Goal: Task Accomplishment & Management: Manage account settings

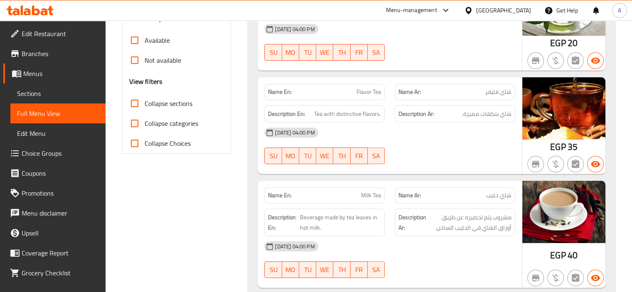
scroll to position [64, 0]
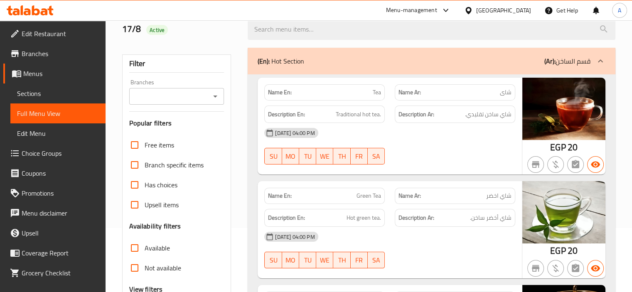
click at [377, 91] on span "Tea" at bounding box center [377, 92] width 8 height 9
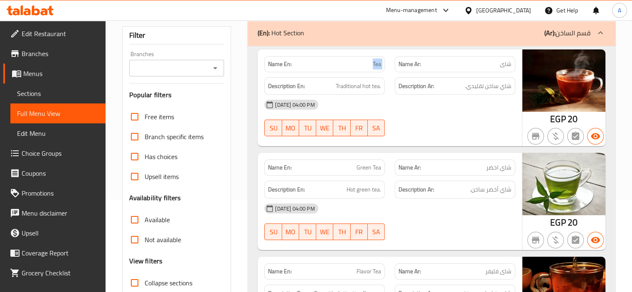
scroll to position [147, 0]
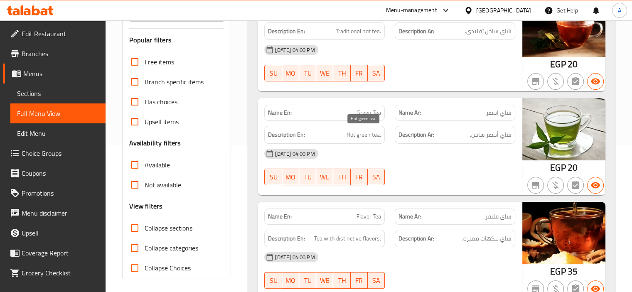
click at [370, 132] on span "Hot green tea." at bounding box center [363, 135] width 34 height 10
click at [368, 113] on span "Green Tea" at bounding box center [368, 112] width 25 height 9
copy span "Green Tea"
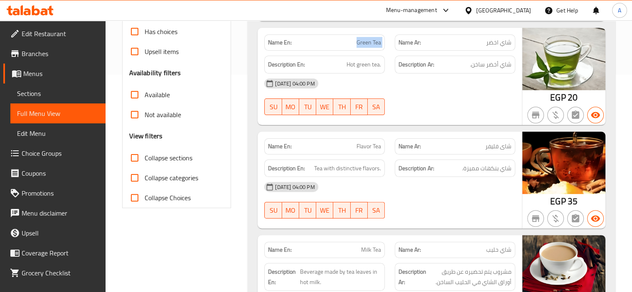
scroll to position [230, 0]
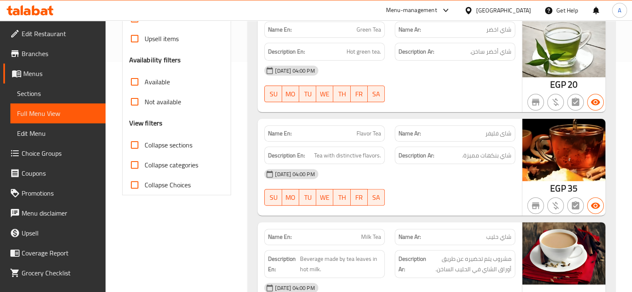
click at [397, 110] on div "Name En: Green Tea Name Ar: شاي اخضر Description En: Hot green tea. Description…" at bounding box center [389, 63] width 264 height 97
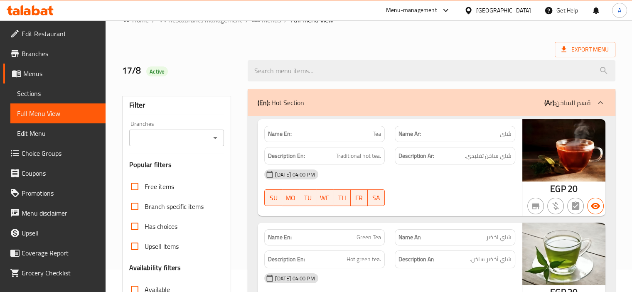
scroll to position [64, 0]
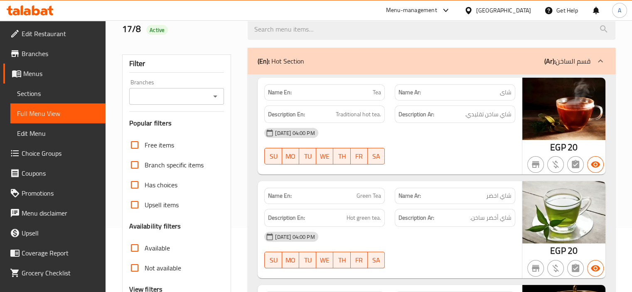
click at [377, 90] on span "Tea" at bounding box center [377, 92] width 8 height 9
copy span "Tea"
click at [377, 103] on div "Description En: Traditional hot tea." at bounding box center [324, 115] width 130 height 28
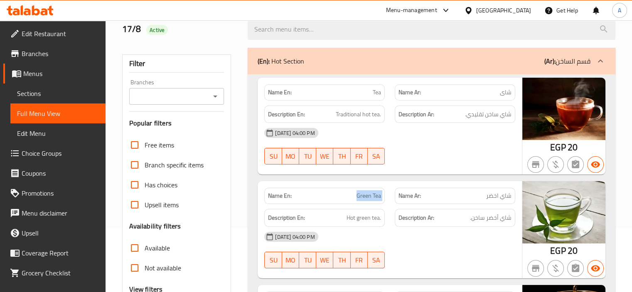
drag, startPoint x: 356, startPoint y: 191, endPoint x: 394, endPoint y: 196, distance: 38.1
click at [394, 196] on div "Name En: Green Tea Name Ar: شاي اخضر" at bounding box center [389, 196] width 261 height 26
copy span "Green Tea"
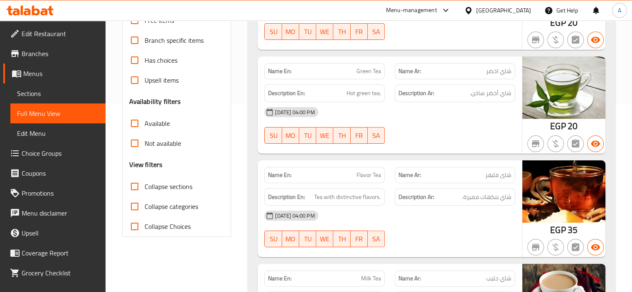
click at [336, 171] on p "Name En: Flavor Tea" at bounding box center [324, 175] width 113 height 9
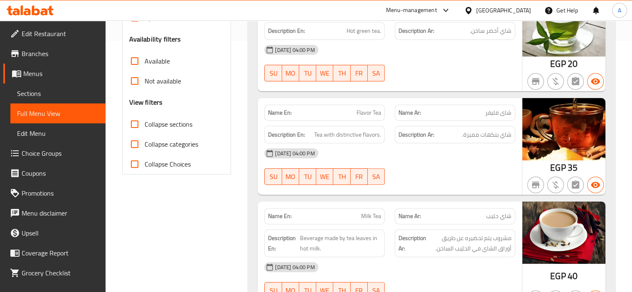
scroll to position [272, 0]
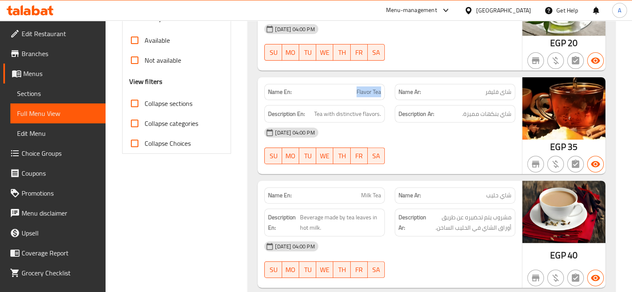
drag, startPoint x: 341, startPoint y: 91, endPoint x: 382, endPoint y: 93, distance: 41.2
click at [382, 93] on div "Name En: Flavor Tea" at bounding box center [324, 92] width 120 height 16
copy span "Flavor Tea"
click at [303, 189] on div "Name En: Milk Tea" at bounding box center [324, 195] width 120 height 16
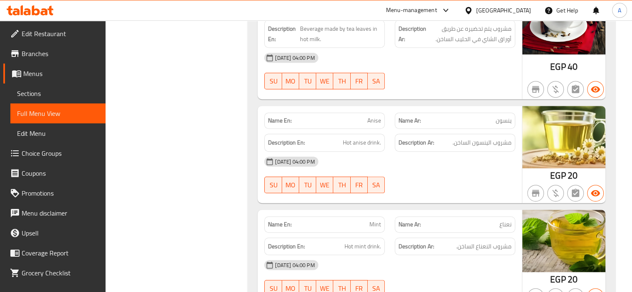
scroll to position [479, 0]
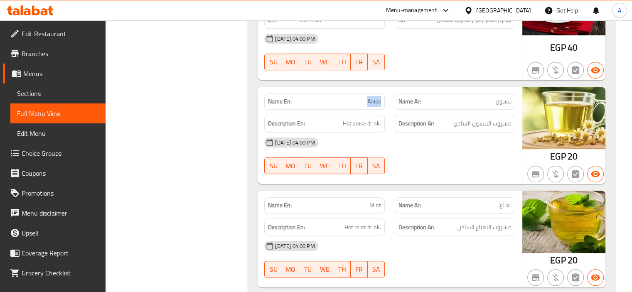
drag, startPoint x: 365, startPoint y: 101, endPoint x: 385, endPoint y: 103, distance: 20.9
click at [385, 103] on div "Name En: Anise" at bounding box center [324, 101] width 130 height 26
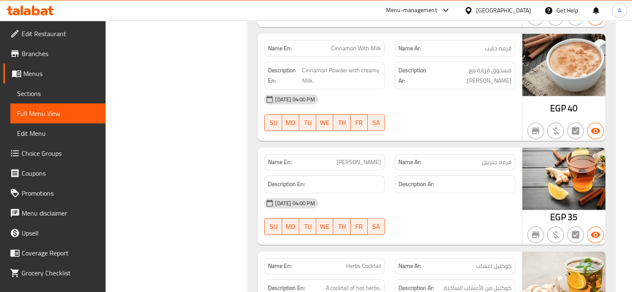
scroll to position [978, 0]
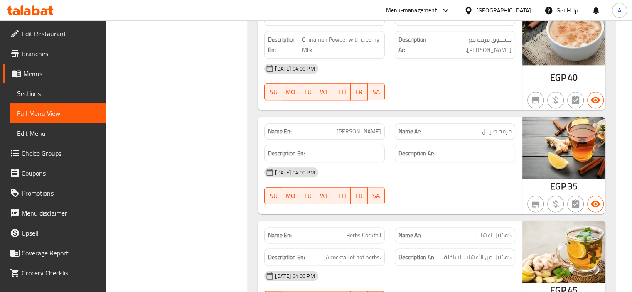
drag, startPoint x: 389, startPoint y: 0, endPoint x: 204, endPoint y: 105, distance: 212.6
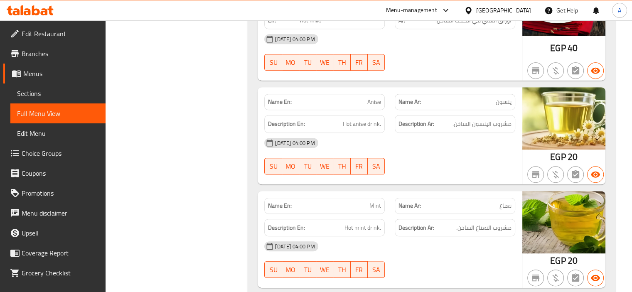
scroll to position [479, 0]
drag, startPoint x: 360, startPoint y: 99, endPoint x: 390, endPoint y: 94, distance: 29.5
click at [390, 94] on div "Name En: Anise Name Ar: ينسون" at bounding box center [389, 101] width 261 height 26
copy span "Anise"
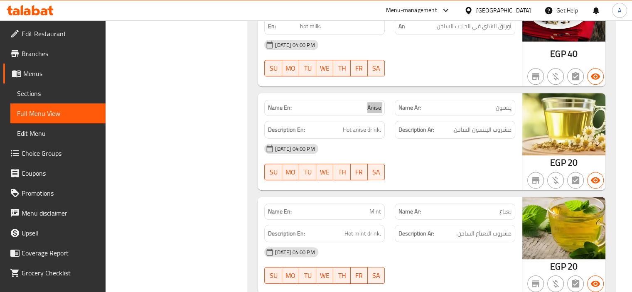
scroll to position [521, 0]
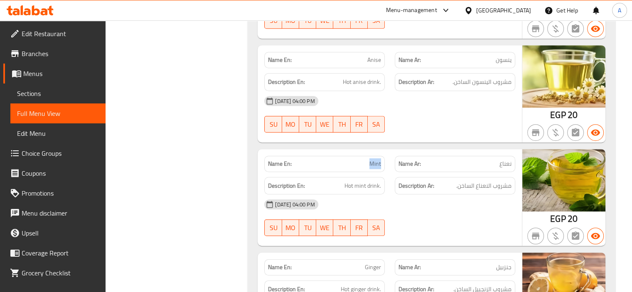
drag, startPoint x: 365, startPoint y: 167, endPoint x: 386, endPoint y: 165, distance: 21.7
click at [386, 165] on div "Name En: Mint" at bounding box center [324, 164] width 130 height 26
copy span "Mint"
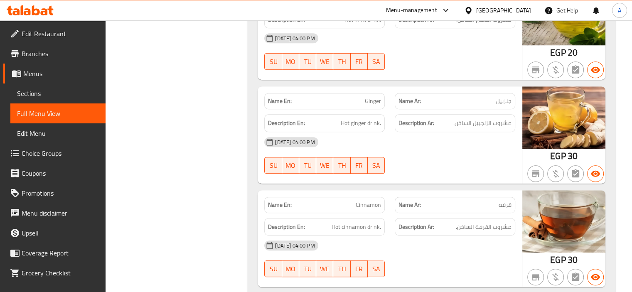
scroll to position [645, 0]
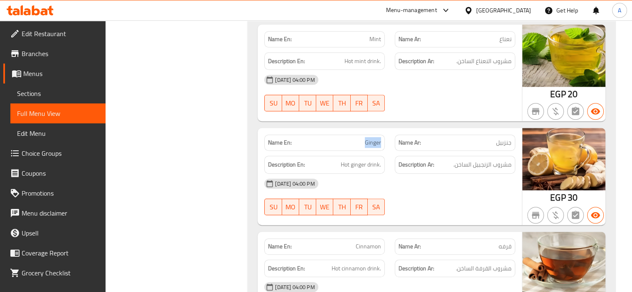
drag, startPoint x: 364, startPoint y: 143, endPoint x: 381, endPoint y: 140, distance: 17.8
click at [381, 140] on div "Name En: [PERSON_NAME]" at bounding box center [324, 143] width 120 height 16
copy span "Ginger"
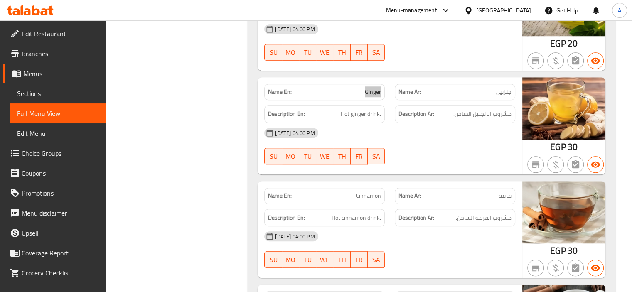
scroll to position [728, 0]
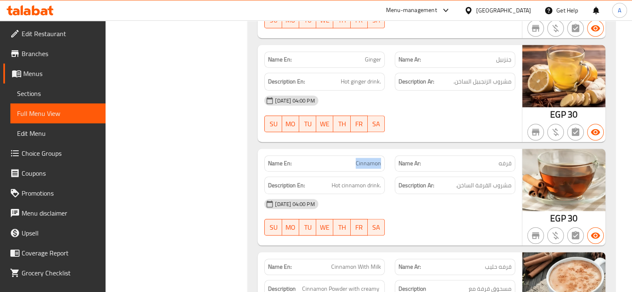
drag, startPoint x: 382, startPoint y: 163, endPoint x: 387, endPoint y: 163, distance: 4.6
click at [387, 163] on div "Name En: Cinnamon" at bounding box center [324, 163] width 130 height 26
copy span "Cinnamon"
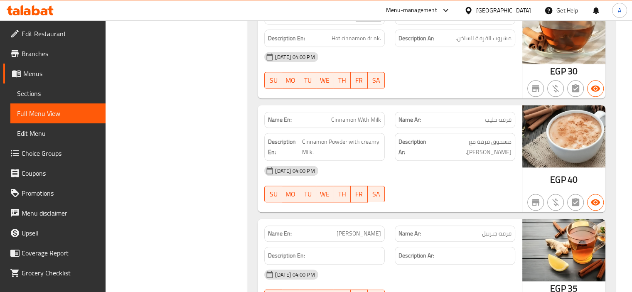
scroll to position [936, 0]
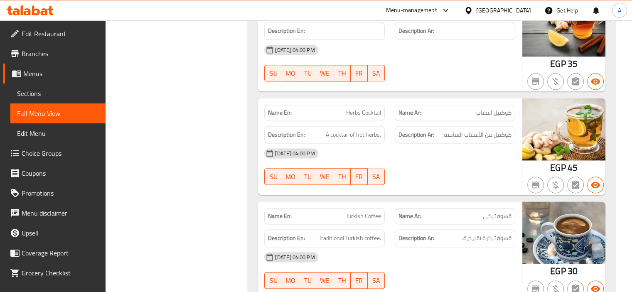
scroll to position [1102, 0]
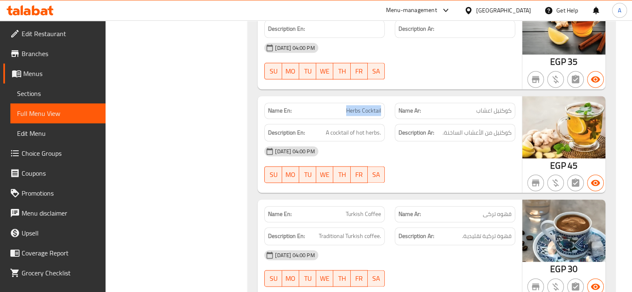
drag, startPoint x: 343, startPoint y: 110, endPoint x: 383, endPoint y: 110, distance: 39.9
click at [383, 110] on div "Name En: Herbs Cocktail" at bounding box center [324, 111] width 120 height 16
copy span "Herbs Cocktail"
click at [355, 201] on div "Name En: Turkish Coffee" at bounding box center [324, 214] width 130 height 26
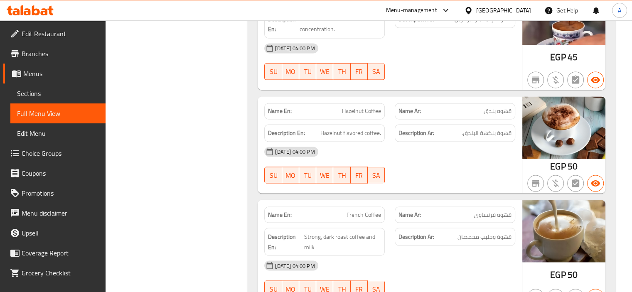
scroll to position [1434, 0]
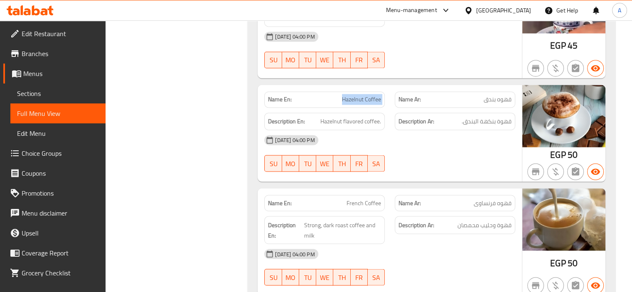
drag, startPoint x: 338, startPoint y: 101, endPoint x: 394, endPoint y: 89, distance: 57.7
click at [394, 89] on div "Name En: Hazelnut Coffee Name Ar: قهوه بندق" at bounding box center [389, 99] width 261 height 26
copy span "Hazelnut Coffee"
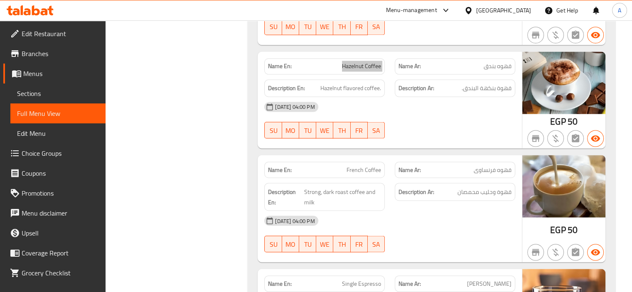
scroll to position [1476, 0]
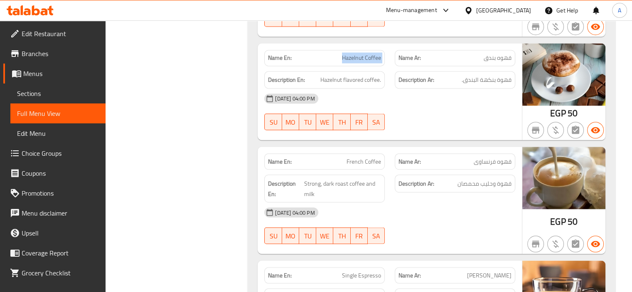
drag, startPoint x: 399, startPoint y: 5, endPoint x: 488, endPoint y: 35, distance: 94.7
drag, startPoint x: 457, startPoint y: 176, endPoint x: 520, endPoint y: 176, distance: 63.1
click at [520, 176] on div "Name En: French Coffee Name Ar: قهوه فرنساوی Description En: Strong, dark roast…" at bounding box center [389, 200] width 264 height 107
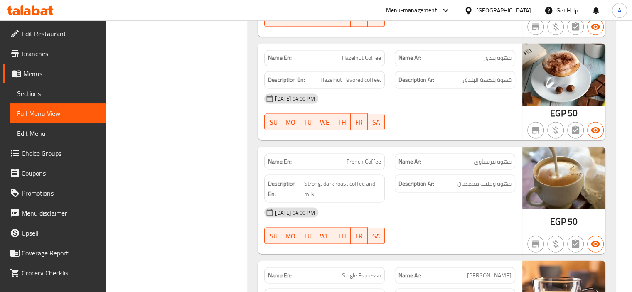
click at [424, 202] on div "[DATE] 04:00 PM" at bounding box center [389, 212] width 261 height 20
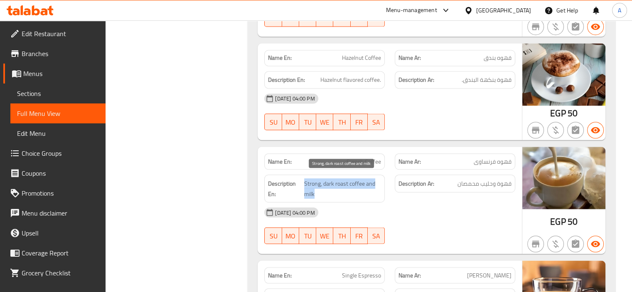
drag, startPoint x: 304, startPoint y: 173, endPoint x: 320, endPoint y: 188, distance: 21.7
click at [320, 188] on span "Strong, dark roast coffee and milk" at bounding box center [342, 188] width 77 height 20
click at [332, 178] on span "Strong, dark roast coffee and milk" at bounding box center [342, 188] width 77 height 20
click at [324, 182] on span "Strong, dark roast coffee and milk" at bounding box center [342, 188] width 77 height 20
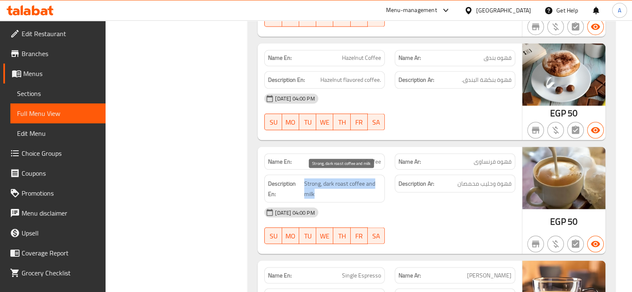
click at [324, 182] on span "Strong, dark roast coffee and milk" at bounding box center [342, 188] width 77 height 20
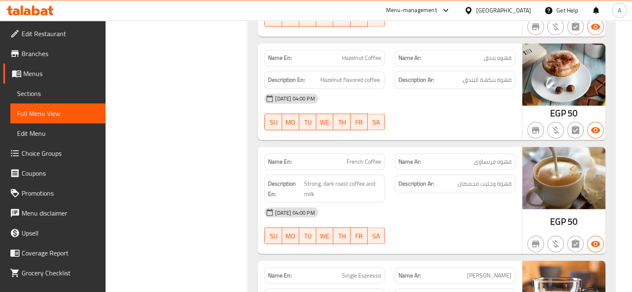
click at [331, 161] on p "Name En: French Coffee" at bounding box center [324, 161] width 113 height 9
click at [341, 157] on p "Name En: French Coffee" at bounding box center [324, 161] width 113 height 9
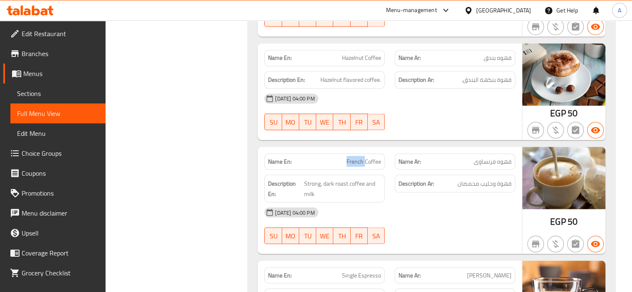
click at [341, 157] on p "Name En: French Coffee" at bounding box center [324, 161] width 113 height 9
drag, startPoint x: 304, startPoint y: 179, endPoint x: 315, endPoint y: 197, distance: 20.7
click at [315, 197] on div "Name En: French Coffee Name Ar: قهوه فرنساوی Description En: Strong, dark roast…" at bounding box center [389, 200] width 264 height 107
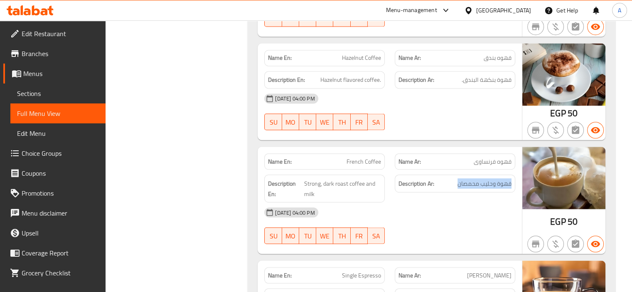
drag, startPoint x: 463, startPoint y: 180, endPoint x: 513, endPoint y: 175, distance: 50.0
click at [513, 175] on div "Description Ar: قهوة وحليب محمصان" at bounding box center [455, 183] width 120 height 18
drag, startPoint x: 246, startPoint y: 79, endPoint x: 359, endPoint y: 10, distance: 132.2
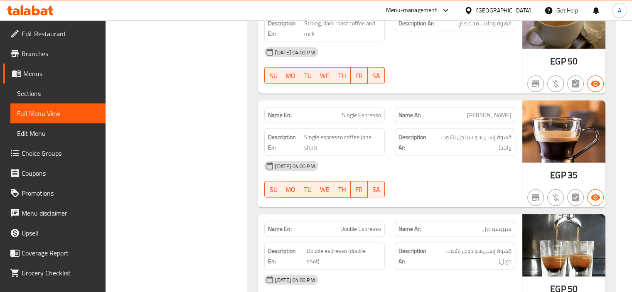
scroll to position [1684, 0]
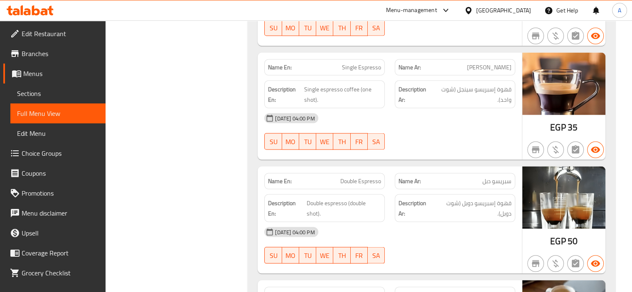
click at [364, 66] on span "Single Espresso" at bounding box center [361, 67] width 39 height 9
click at [466, 177] on p "Name Ar: [PERSON_NAME]" at bounding box center [454, 181] width 113 height 9
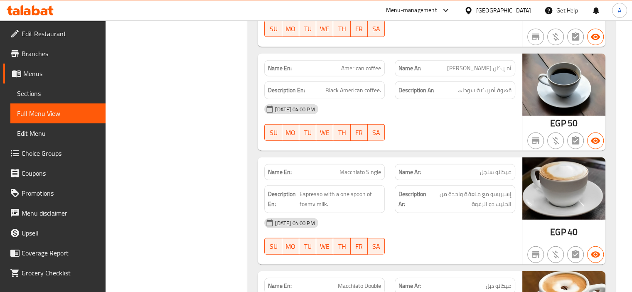
scroll to position [2182, 0]
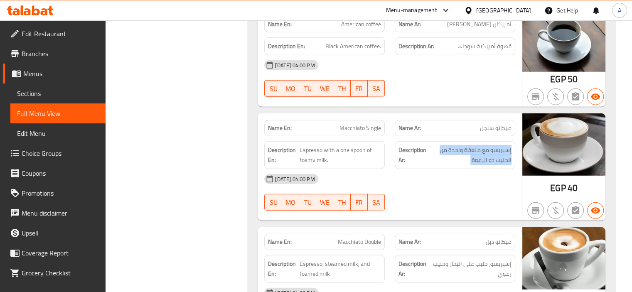
drag, startPoint x: 469, startPoint y: 156, endPoint x: 514, endPoint y: 145, distance: 46.7
click at [514, 145] on div "Description Ar: إسبريسو مع ملعقة واحدة من الحليب ذو الرغوة." at bounding box center [455, 155] width 120 height 28
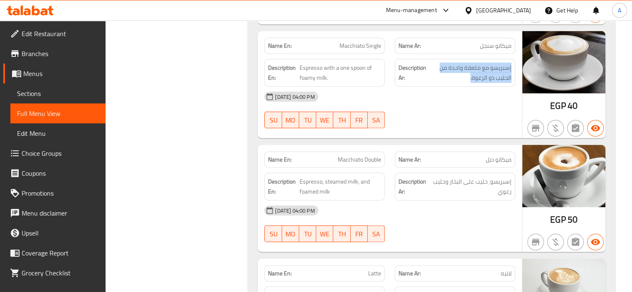
scroll to position [2265, 0]
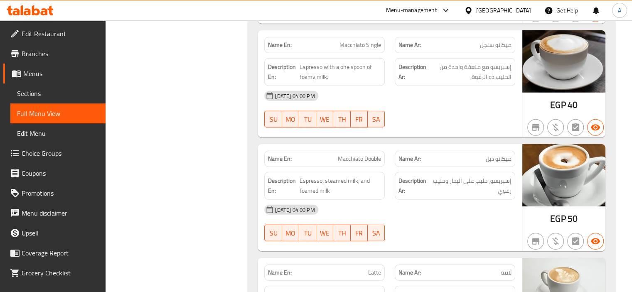
drag, startPoint x: 421, startPoint y: 152, endPoint x: 417, endPoint y: 149, distance: 5.3
click at [421, 154] on p "Name Ar: ميكانو دبل" at bounding box center [454, 158] width 113 height 9
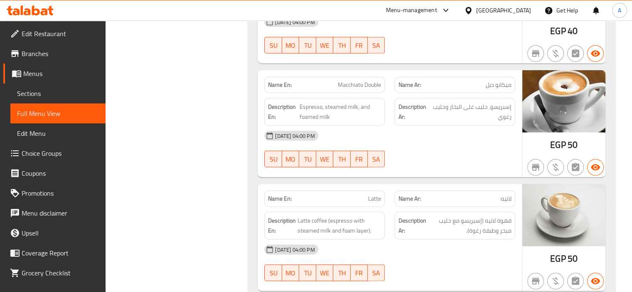
scroll to position [2390, 0]
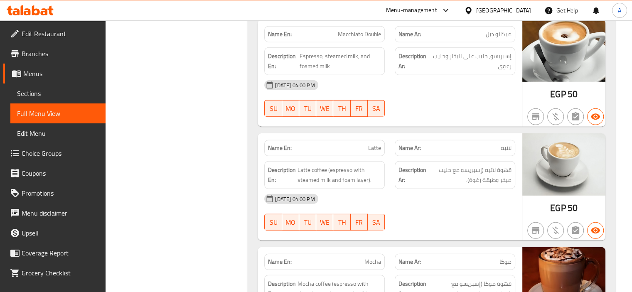
click at [461, 156] on div "Description Ar: قهوة لاتيه (إسبريسو مع حليب مبخر وطبقة رغوة)." at bounding box center [455, 175] width 130 height 38
click at [363, 161] on div "Description En: Latte coffee (espresso with steamed milk and foam layer)." at bounding box center [324, 175] width 120 height 28
click at [322, 165] on span "Latte coffee (espresso with steamed milk and foam layer)." at bounding box center [338, 175] width 83 height 20
click at [307, 165] on span "Latte coffee (espresso with steamed milk and foam layer)." at bounding box center [338, 175] width 83 height 20
click at [337, 165] on span "Latte coffee (espresso with steamed milk and foam layer)." at bounding box center [338, 175] width 83 height 20
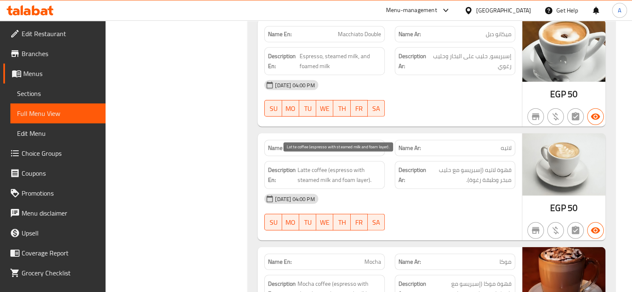
click at [352, 165] on span "Latte coffee (espresso with steamed milk and foam layer)." at bounding box center [338, 175] width 83 height 20
click at [316, 169] on span "Latte coffee (espresso with steamed milk and foam layer)." at bounding box center [338, 175] width 83 height 20
click at [323, 172] on span "Latte coffee (espresso with steamed milk and foam layer)." at bounding box center [338, 175] width 83 height 20
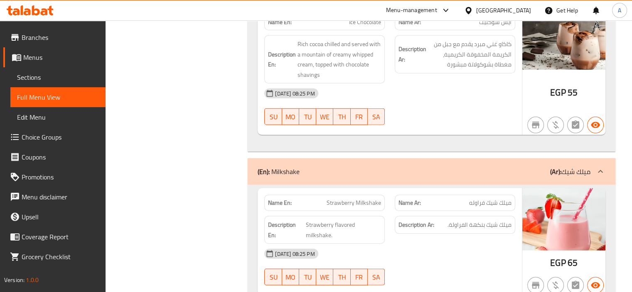
scroll to position [5629, 0]
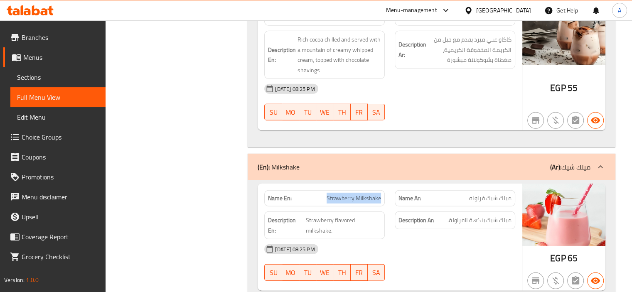
drag, startPoint x: 325, startPoint y: 140, endPoint x: 384, endPoint y: 149, distance: 59.3
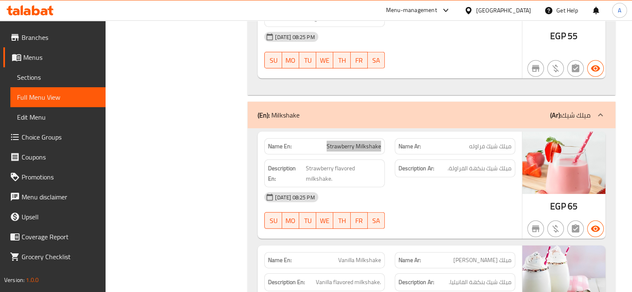
scroll to position [5753, 0]
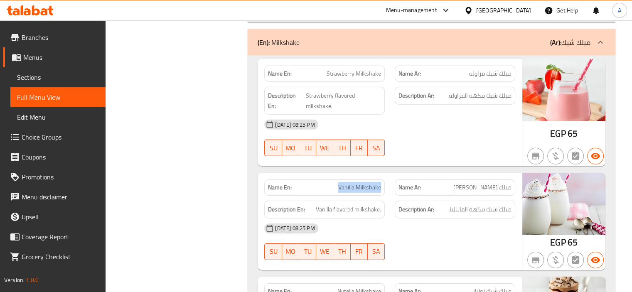
drag, startPoint x: 336, startPoint y: 123, endPoint x: 384, endPoint y: 127, distance: 48.4
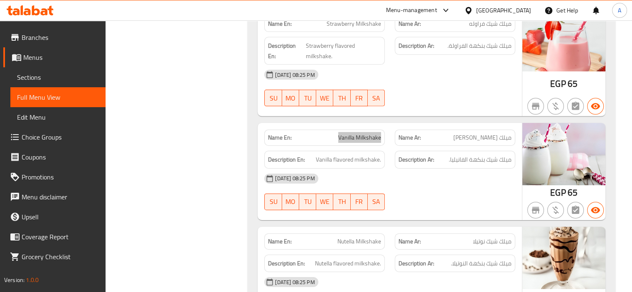
scroll to position [5836, 0]
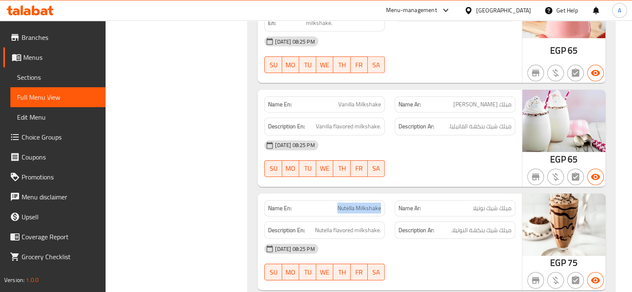
drag, startPoint x: 334, startPoint y: 148, endPoint x: 380, endPoint y: 149, distance: 46.1
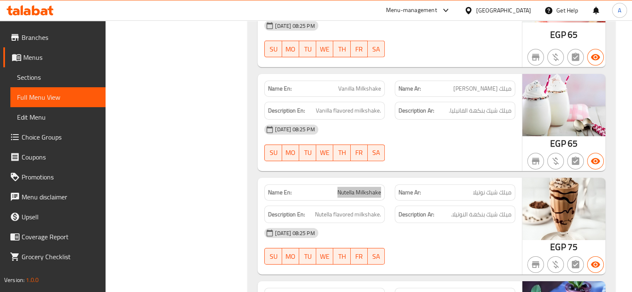
scroll to position [5878, 0]
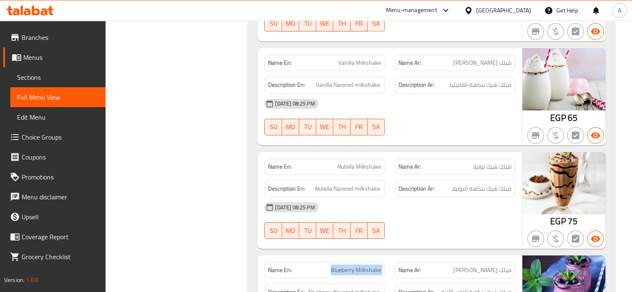
drag, startPoint x: 327, startPoint y: 211, endPoint x: 397, endPoint y: 212, distance: 70.2
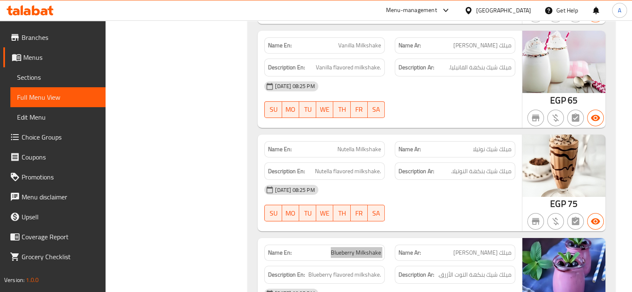
scroll to position [6003, 0]
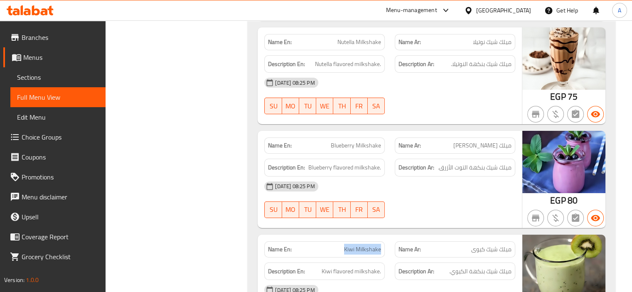
drag, startPoint x: 338, startPoint y: 192, endPoint x: 382, endPoint y: 191, distance: 44.0
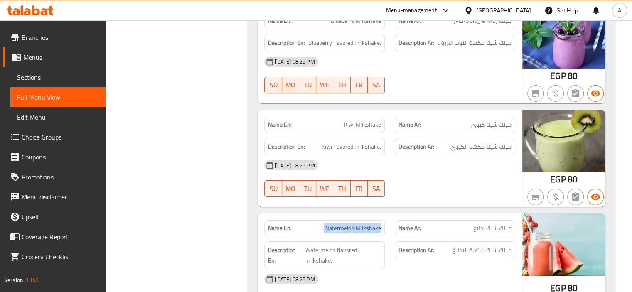
drag, startPoint x: 324, startPoint y: 172, endPoint x: 382, endPoint y: 171, distance: 58.2
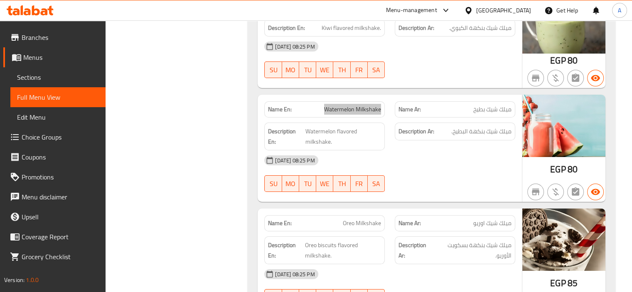
scroll to position [6252, 0]
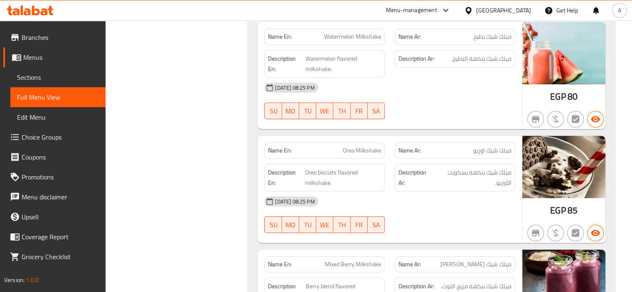
scroll to position [6376, 0]
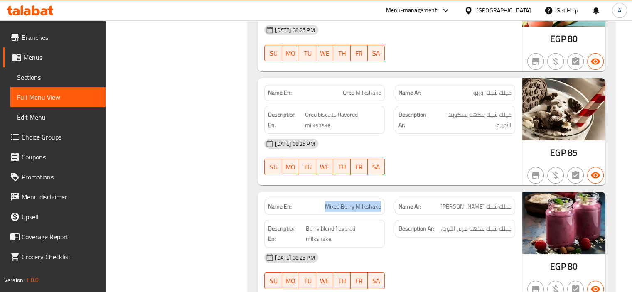
drag, startPoint x: 323, startPoint y: 148, endPoint x: 380, endPoint y: 151, distance: 57.8
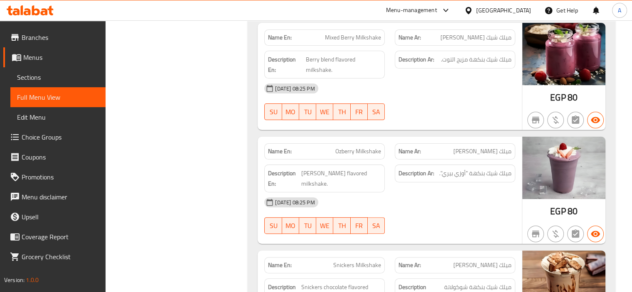
scroll to position [6584, 0]
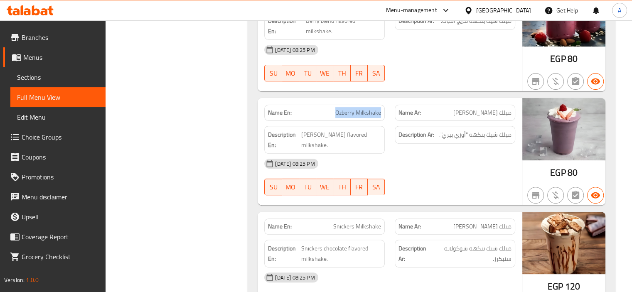
drag, startPoint x: 333, startPoint y: 51, endPoint x: 385, endPoint y: 55, distance: 52.5
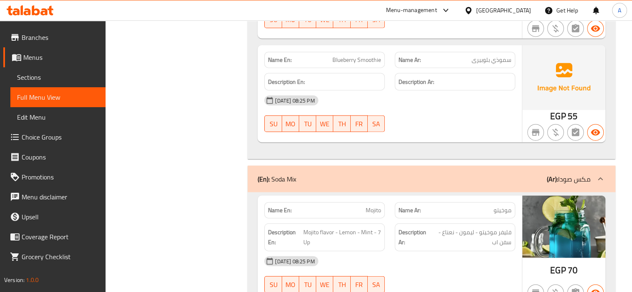
scroll to position [8382, 0]
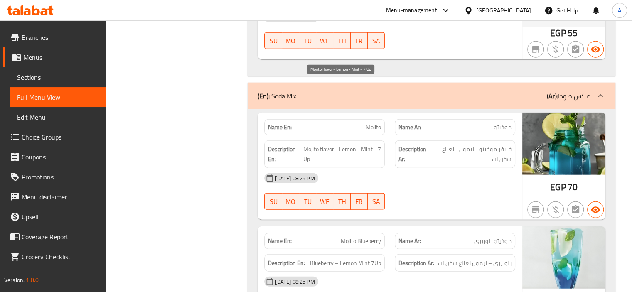
click at [354, 144] on span "Mojito flavor - Lemon - Mint - 7 Up" at bounding box center [342, 154] width 78 height 20
click at [366, 144] on span "Mojito flavor - Lemon - Mint - 7 Up" at bounding box center [342, 154] width 78 height 20
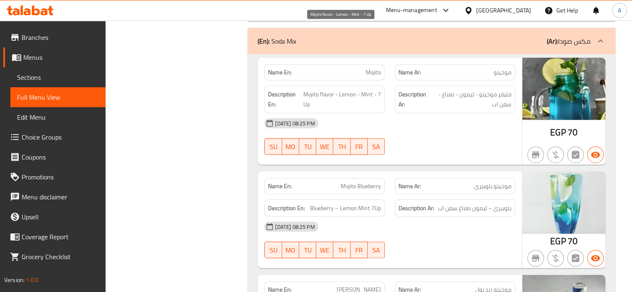
scroll to position [8465, 0]
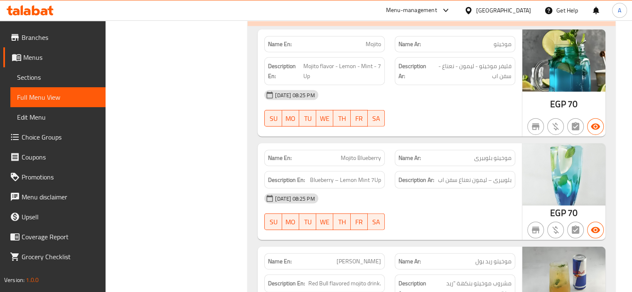
click at [339, 175] on span "Blueberry – Lemon Mint 7Up" at bounding box center [345, 180] width 71 height 10
click at [363, 175] on span "Blueberry – Lemon Mint 7Up" at bounding box center [345, 180] width 71 height 10
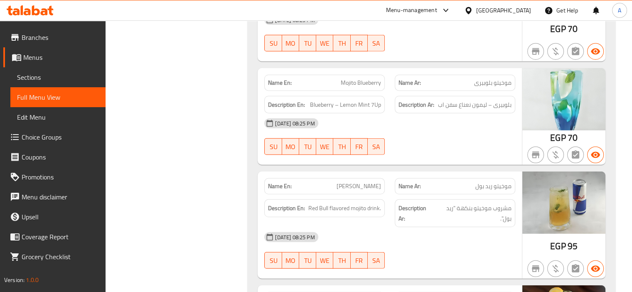
scroll to position [8548, 0]
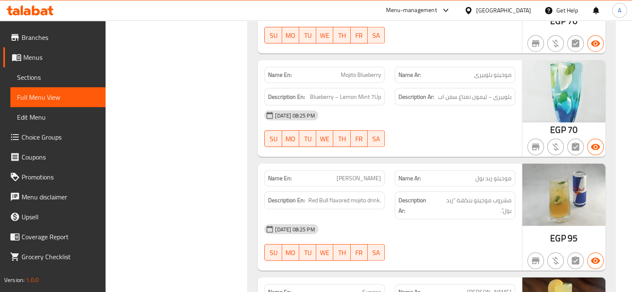
click at [377, 195] on span "Red Bull flavored mojito drink." at bounding box center [344, 200] width 73 height 10
click at [355, 195] on span "Red Bull flavored mojito drink." at bounding box center [344, 200] width 73 height 10
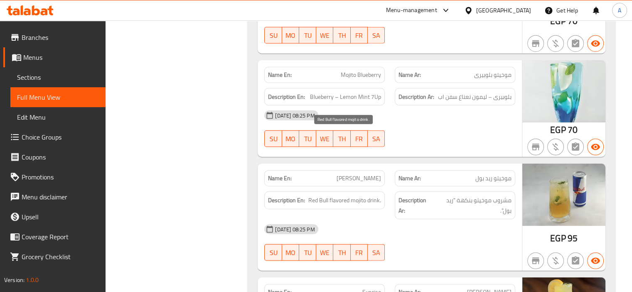
click at [339, 195] on span "Red Bull flavored mojito drink." at bounding box center [344, 200] width 73 height 10
drag, startPoint x: 347, startPoint y: 115, endPoint x: 384, endPoint y: 115, distance: 37.0
drag, startPoint x: 343, startPoint y: 108, endPoint x: 384, endPoint y: 115, distance: 41.6
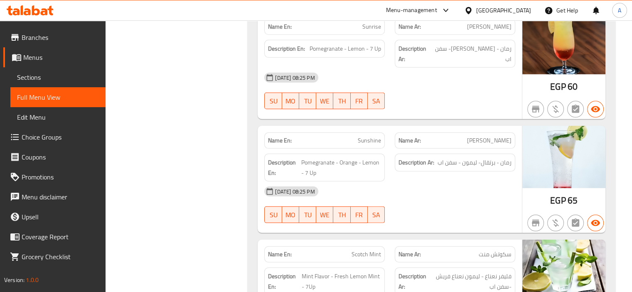
scroll to position [8881, 0]
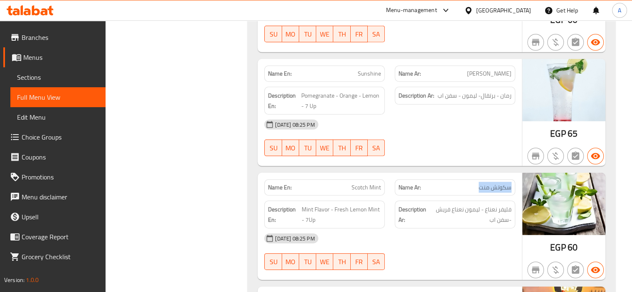
drag, startPoint x: 477, startPoint y: 111, endPoint x: 514, endPoint y: 103, distance: 37.9
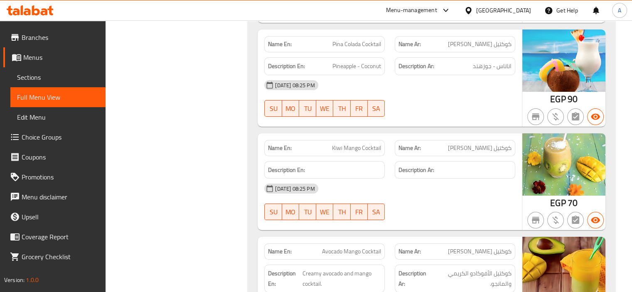
scroll to position [9545, 0]
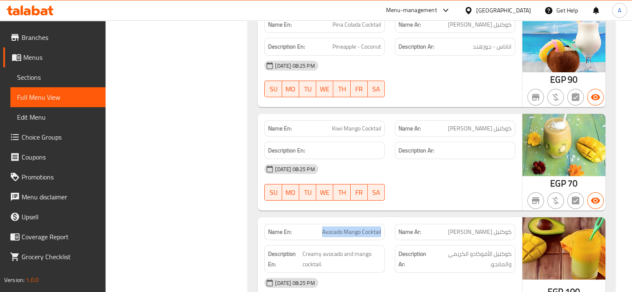
drag, startPoint x: 319, startPoint y: 139, endPoint x: 387, endPoint y: 144, distance: 68.7
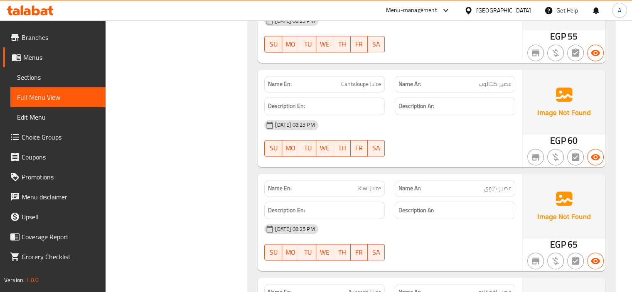
scroll to position [13866, 0]
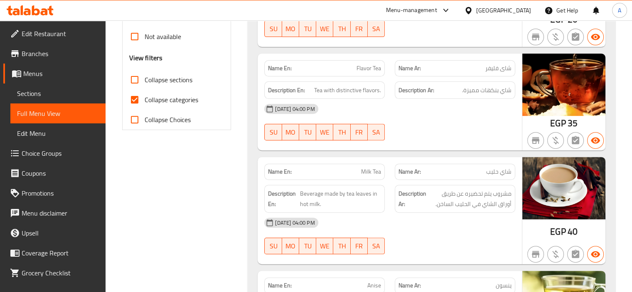
scroll to position [332, 0]
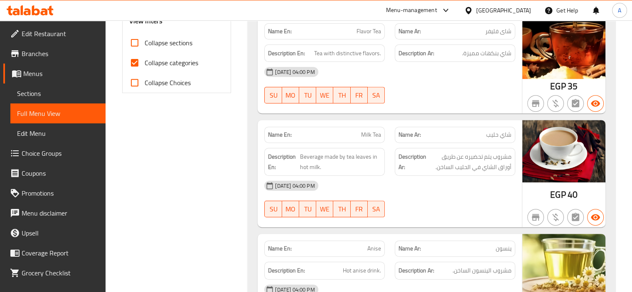
click at [165, 64] on span "Collapse categories" at bounding box center [172, 63] width 54 height 10
click at [145, 64] on input "Collapse categories" at bounding box center [135, 63] width 20 height 20
checkbox input "false"
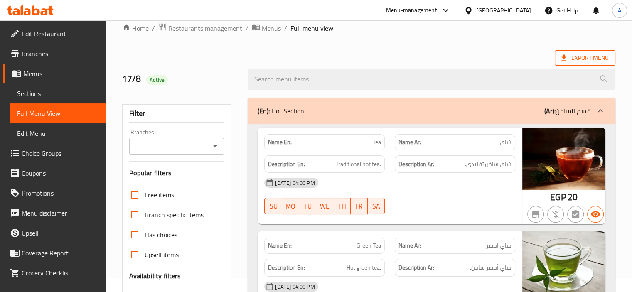
scroll to position [0, 0]
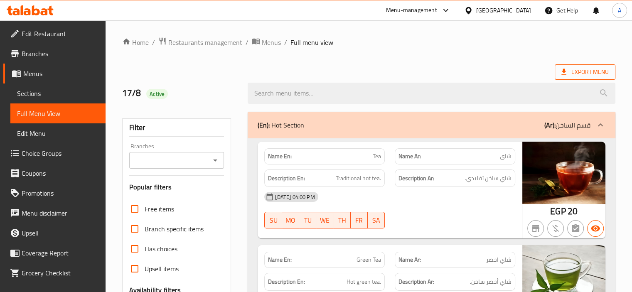
click at [564, 79] on span "Export Menu" at bounding box center [584, 71] width 61 height 15
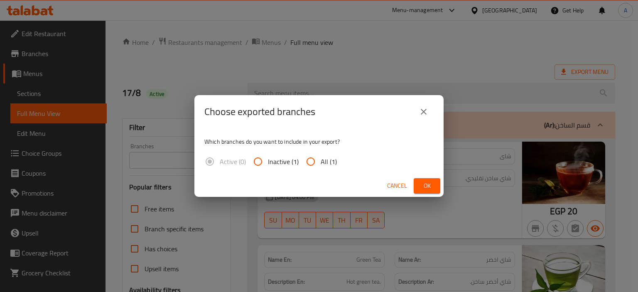
click at [329, 159] on span "All (1)" at bounding box center [329, 162] width 16 height 10
click at [321, 159] on input "All (1)" at bounding box center [311, 162] width 20 height 20
radio input "true"
click at [422, 184] on span "Ok" at bounding box center [426, 186] width 13 height 10
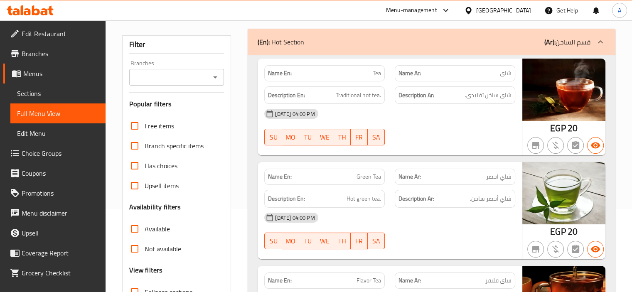
scroll to position [537, 0]
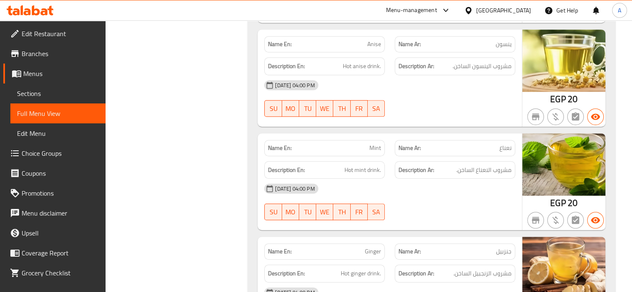
click at [50, 70] on span "Menus" at bounding box center [61, 74] width 76 height 10
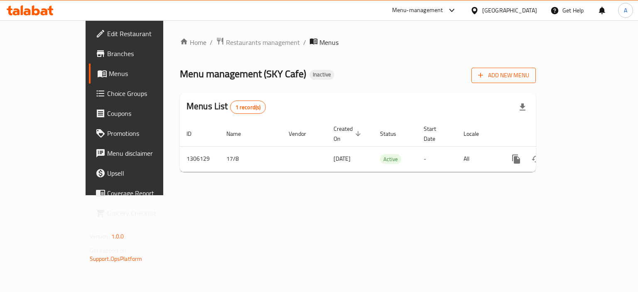
click at [529, 70] on span "Add New Menu" at bounding box center [503, 75] width 51 height 10
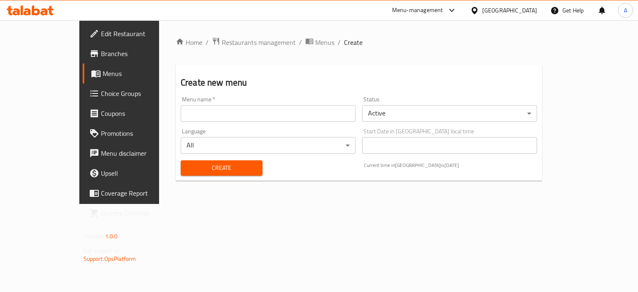
click at [221, 113] on input "text" at bounding box center [268, 113] width 175 height 17
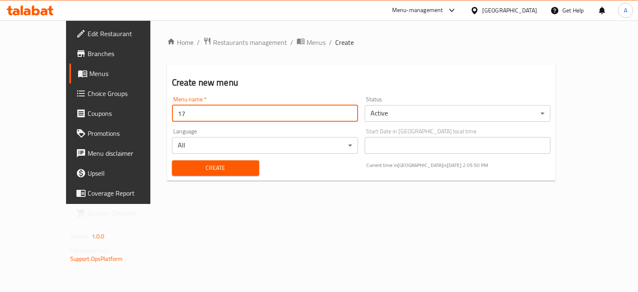
type input "1"
click at [221, 113] on input "text" at bounding box center [265, 113] width 186 height 17
type input "New"
click at [172, 160] on button "Create" at bounding box center [215, 167] width 87 height 15
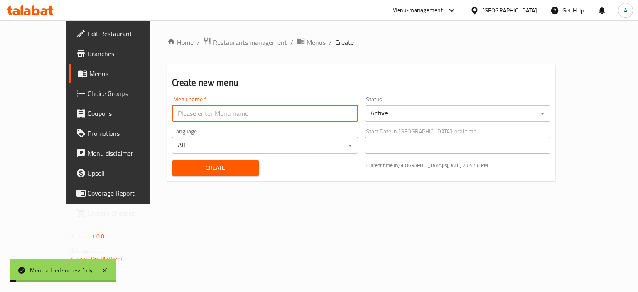
drag, startPoint x: 266, startPoint y: 44, endPoint x: 274, endPoint y: 49, distance: 9.9
click at [306, 44] on span "Menus" at bounding box center [315, 42] width 19 height 10
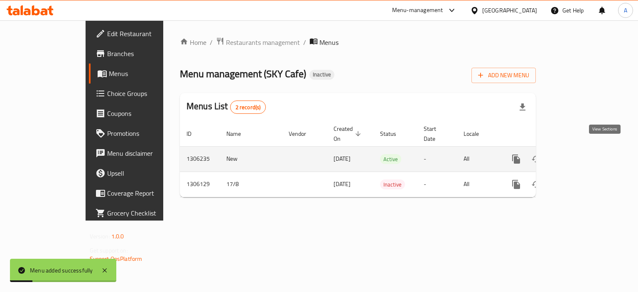
click at [580, 155] on icon "enhanced table" at bounding box center [575, 158] width 7 height 7
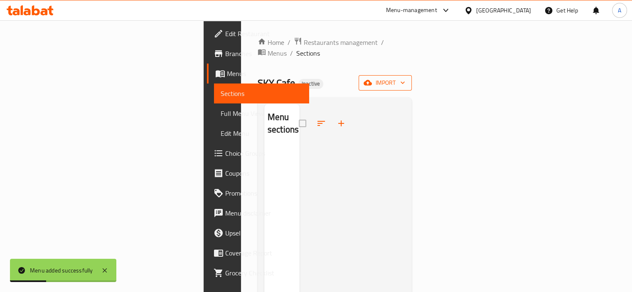
click at [405, 78] on span "import" at bounding box center [385, 83] width 40 height 10
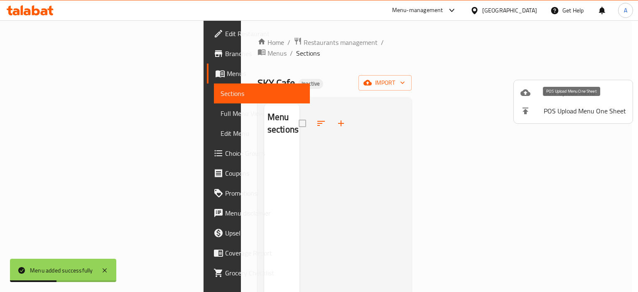
click at [528, 102] on li "POS Upload Menu One Sheet" at bounding box center [573, 111] width 119 height 18
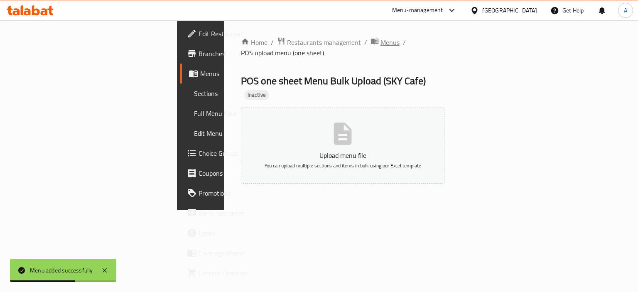
click at [380, 42] on span "Menus" at bounding box center [389, 42] width 19 height 10
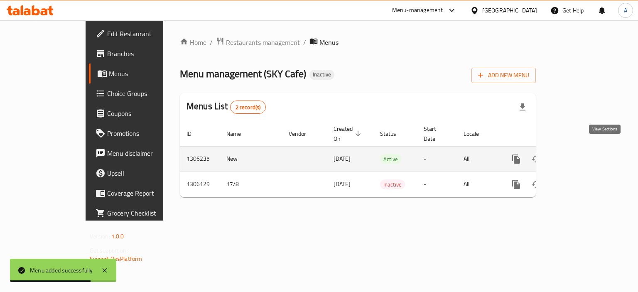
click at [586, 150] on link "enhanced table" at bounding box center [576, 159] width 20 height 20
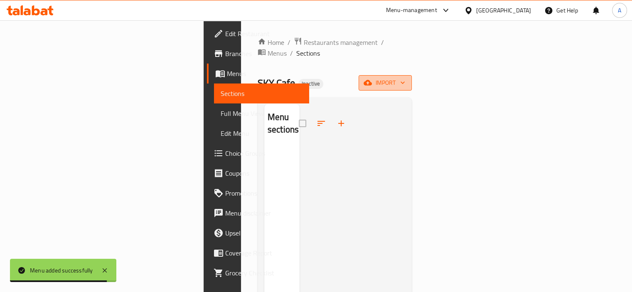
click at [405, 78] on span "import" at bounding box center [385, 83] width 40 height 10
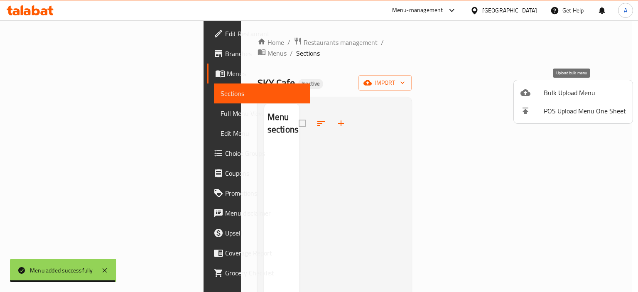
click at [533, 88] on div at bounding box center [531, 93] width 23 height 10
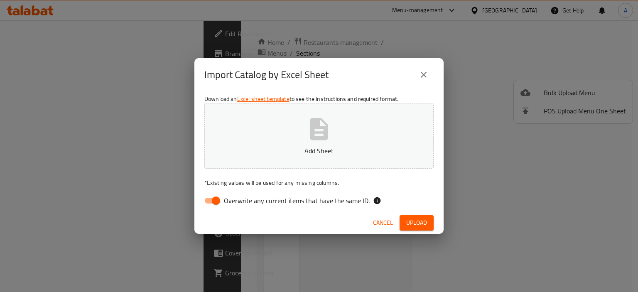
click at [335, 196] on span "Overwrite any current items that have the same ID." at bounding box center [297, 201] width 146 height 10
click at [240, 195] on input "Overwrite any current items that have the same ID." at bounding box center [215, 201] width 47 height 16
checkbox input "false"
click at [327, 143] on button "Add Sheet" at bounding box center [318, 136] width 229 height 66
click at [409, 223] on span "Upload" at bounding box center [416, 223] width 21 height 10
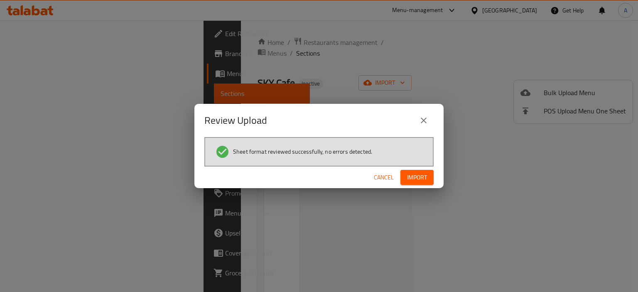
click at [407, 176] on span "Import" at bounding box center [417, 177] width 20 height 10
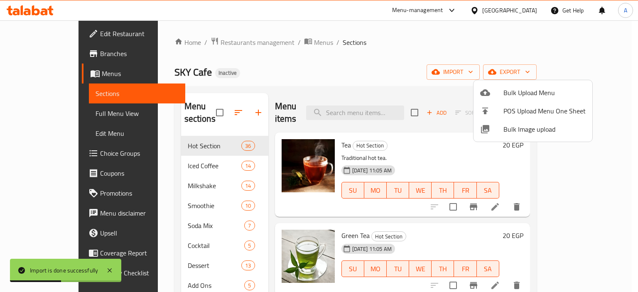
click at [295, 71] on div at bounding box center [319, 146] width 638 height 292
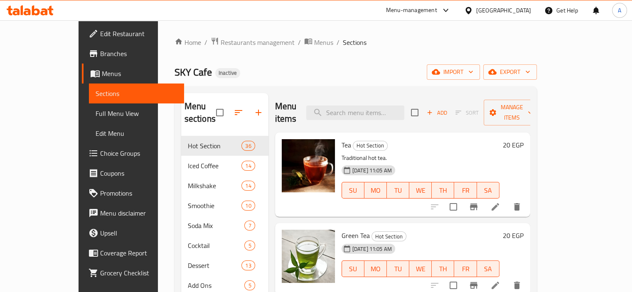
click at [89, 121] on link "Full Menu View" at bounding box center [136, 113] width 95 height 20
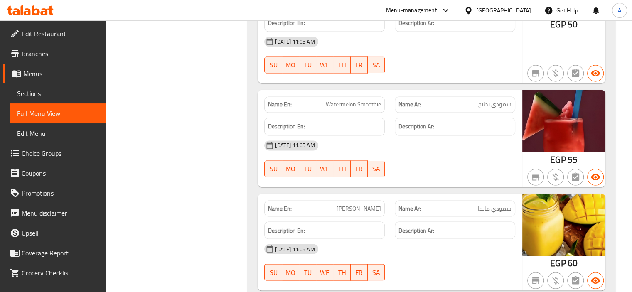
scroll to position [7570, 0]
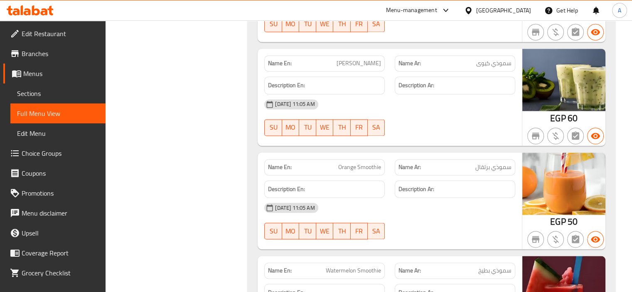
drag, startPoint x: 594, startPoint y: 194, endPoint x: 612, endPoint y: 135, distance: 61.6
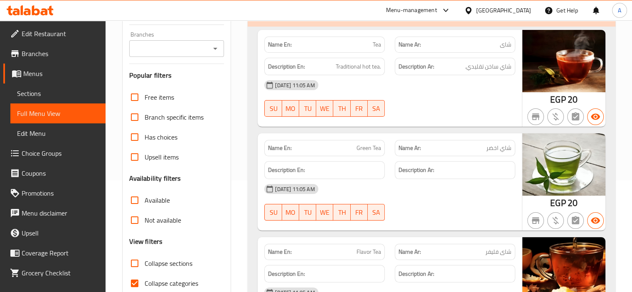
scroll to position [166, 0]
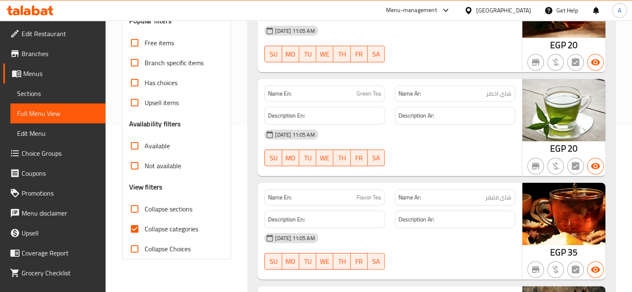
click at [166, 234] on span "Collapse categories" at bounding box center [172, 229] width 54 height 10
click at [145, 234] on input "Collapse categories" at bounding box center [135, 229] width 20 height 20
checkbox input "false"
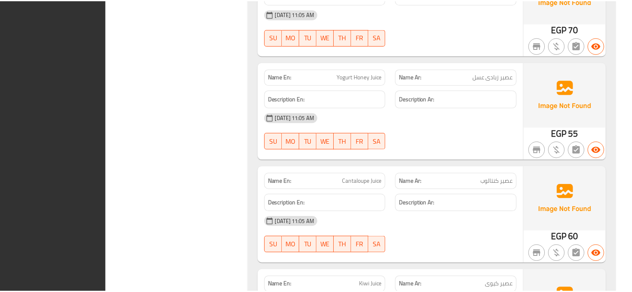
scroll to position [13836, 0]
